Goal: Complete application form: Complete application form

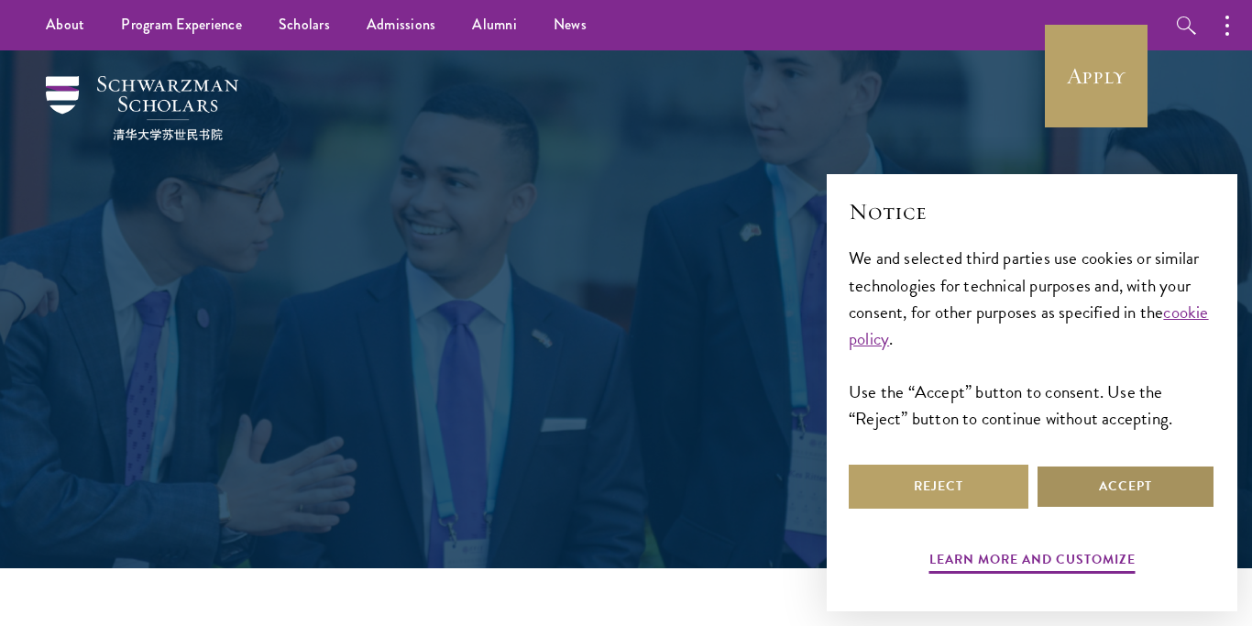
click at [1114, 475] on button "Accept" at bounding box center [1126, 487] width 180 height 44
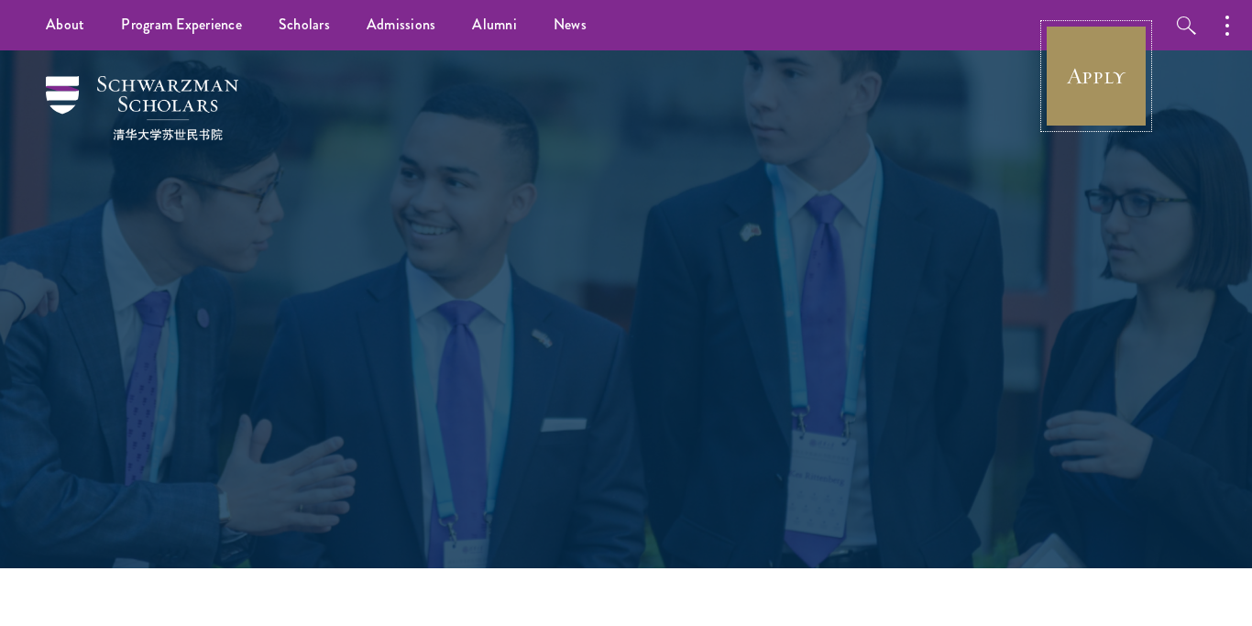
click at [1080, 117] on link "Apply" at bounding box center [1096, 76] width 103 height 103
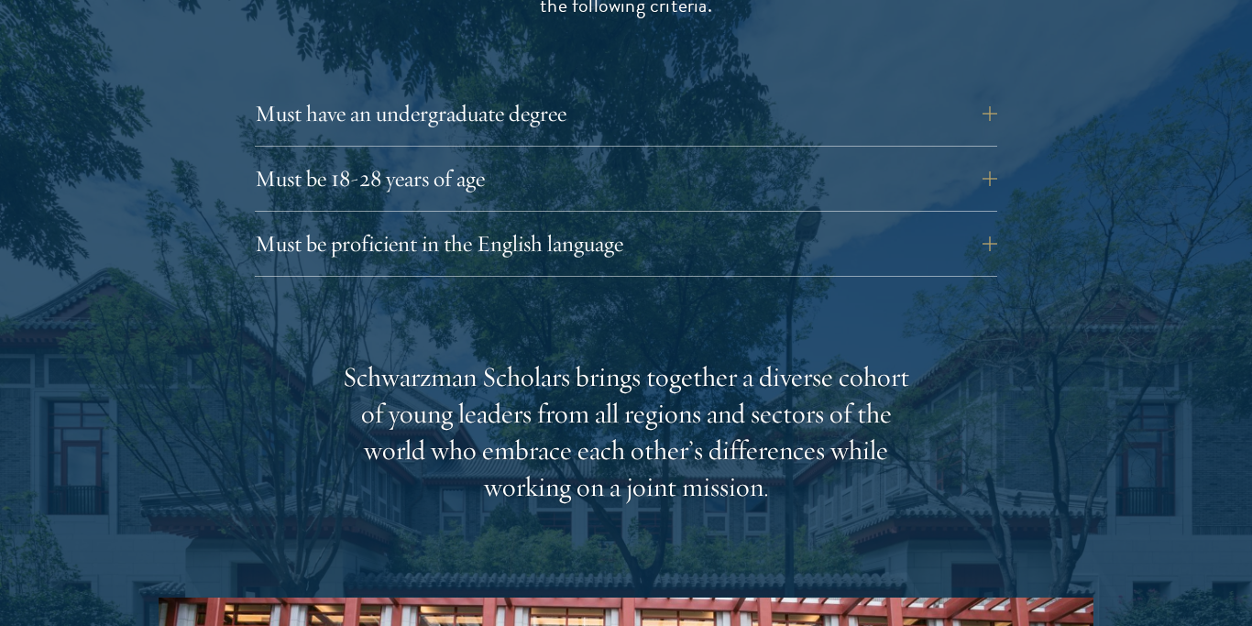
scroll to position [2640, 0]
